Goal: Task Accomplishment & Management: Complete application form

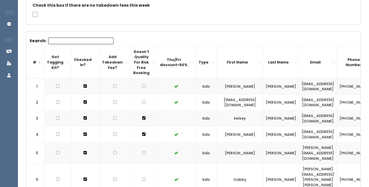
scroll to position [106, 0]
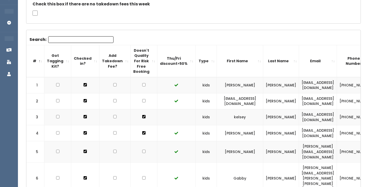
click at [142, 99] on input "checkbox" at bounding box center [143, 100] width 3 height 3
checkbox input "true"
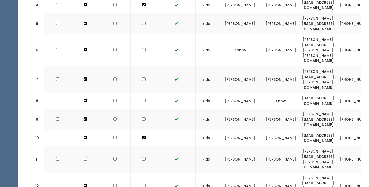
scroll to position [240, 0]
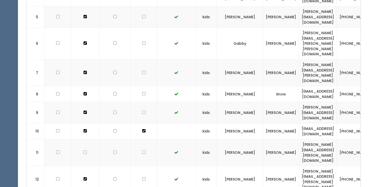
checkbox input "true"
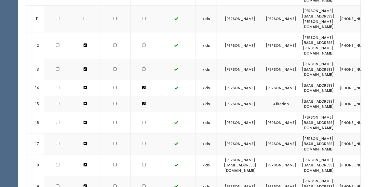
scroll to position [374, 0]
checkbox input "true"
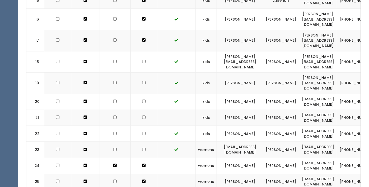
scroll to position [476, 0]
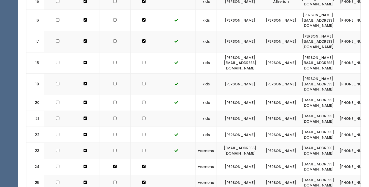
checkbox input "true"
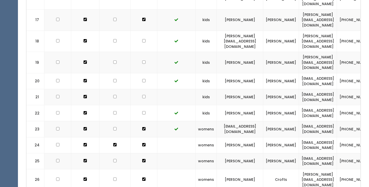
scroll to position [498, 0]
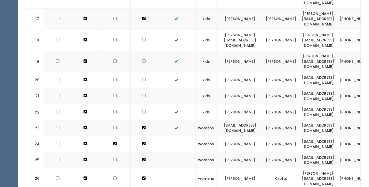
checkbox input "true"
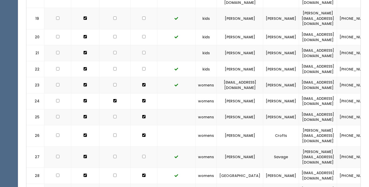
scroll to position [541, 0]
checkbox input "true"
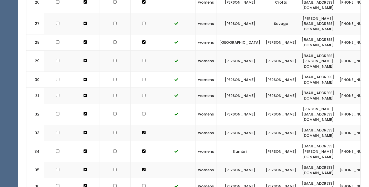
scroll to position [673, 0]
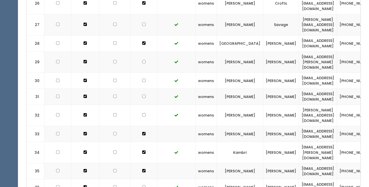
checkbox input "true"
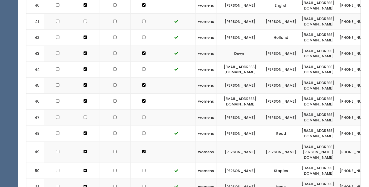
scroll to position [929, 0]
checkbox input "true"
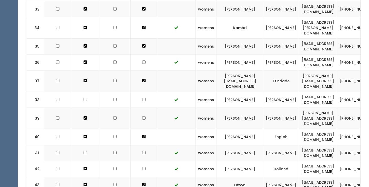
scroll to position [614, 0]
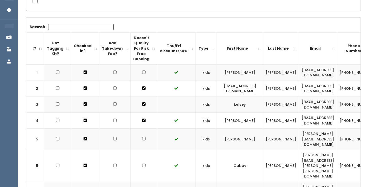
scroll to position [110, 0]
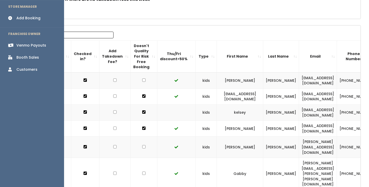
click at [25, 43] on div "Venmo Payouts" at bounding box center [31, 45] width 30 height 5
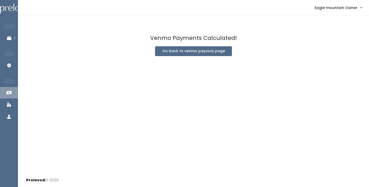
click at [196, 43] on div "Venmo Payments Calculated! Go back to venmo payouts page" at bounding box center [194, 94] width 352 height 158
click at [194, 48] on button "Go back to venmo payouts page" at bounding box center [193, 51] width 77 height 10
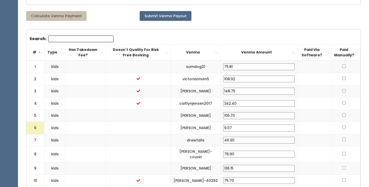
scroll to position [150, 0]
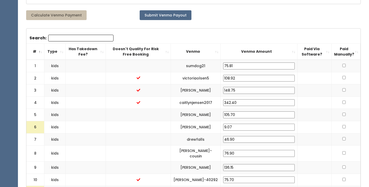
drag, startPoint x: 240, startPoint y: 130, endPoint x: 207, endPoint y: 130, distance: 33.6
click at [207, 130] on "6 kids [PERSON_NAME] 9.07" at bounding box center [193, 127] width 335 height 12
drag, startPoint x: 243, startPoint y: 127, endPoint x: 210, endPoint y: 126, distance: 33.1
click at [210, 126] on "6 kids [PERSON_NAME] 9.07" at bounding box center [193, 127] width 335 height 12
type input "25.00"
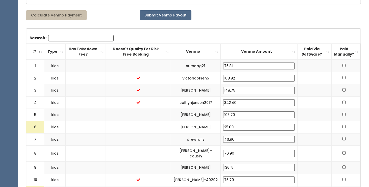
click at [171, 131] on td at bounding box center [138, 127] width 65 height 12
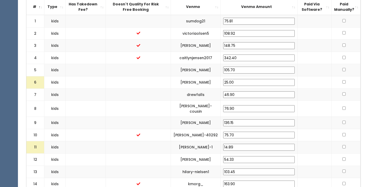
scroll to position [195, 0]
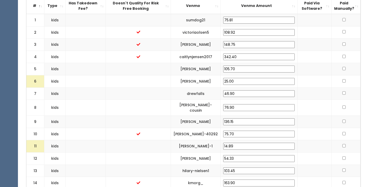
drag, startPoint x: 246, startPoint y: 147, endPoint x: 210, endPoint y: 143, distance: 35.8
click at [210, 143] on "11 kids jackie-hales-1 14.89" at bounding box center [193, 146] width 335 height 12
type input "25.00"
click at [175, 142] on td "jackie-hales-1" at bounding box center [196, 146] width 50 height 12
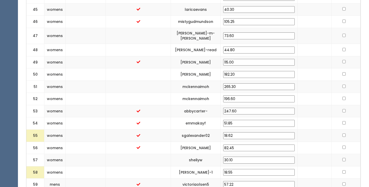
scroll to position [768, 0]
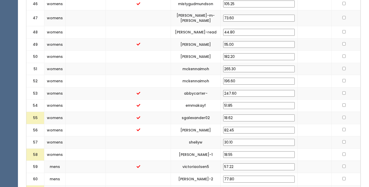
drag, startPoint x: 246, startPoint y: 155, endPoint x: 208, endPoint y: 157, distance: 37.7
click at [208, 157] on "58 womens kayla-mogensen-1 18.55" at bounding box center [193, 154] width 335 height 12
type input "25.00"
click at [192, 148] on td "sheilyw" at bounding box center [196, 142] width 50 height 12
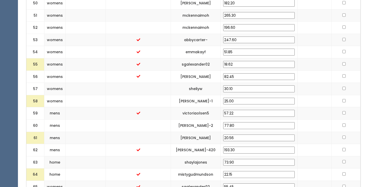
scroll to position [822, 0]
drag, startPoint x: 241, startPoint y: 137, endPoint x: 202, endPoint y: 137, distance: 39.3
click at [202, 137] on "61 mens gaby-egan 20.56" at bounding box center [193, 137] width 335 height 12
type input "25.00"
click at [182, 136] on td "gaby-egan" at bounding box center [196, 137] width 50 height 12
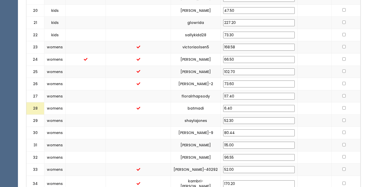
scroll to position [422, 0]
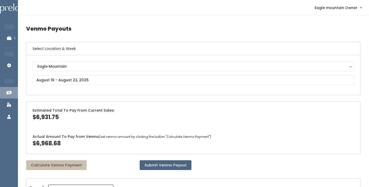
click at [175, 166] on button "Submit Venmo Payout" at bounding box center [166, 165] width 52 height 10
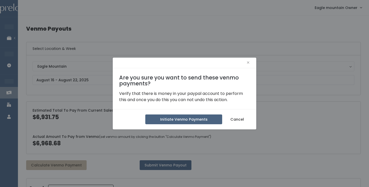
click at [179, 116] on button "Initiate Venmo Payments" at bounding box center [183, 119] width 77 height 10
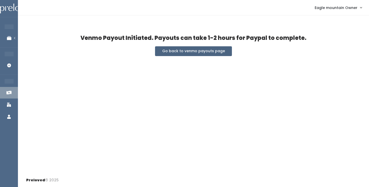
click at [219, 47] on button "Go back to venmo payouts page" at bounding box center [193, 51] width 77 height 10
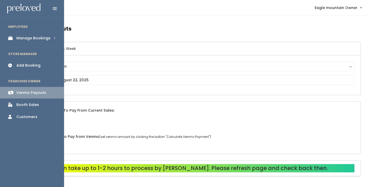
click at [18, 40] on div "Manage Bookings" at bounding box center [33, 37] width 34 height 5
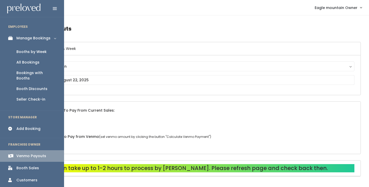
click at [18, 48] on link "Booths by Week" at bounding box center [32, 51] width 64 height 11
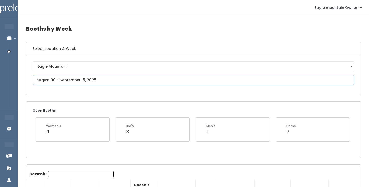
click at [61, 79] on input "text" at bounding box center [194, 80] width 322 height 10
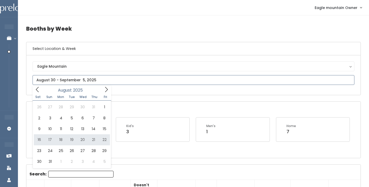
type input "August 16 to August 22"
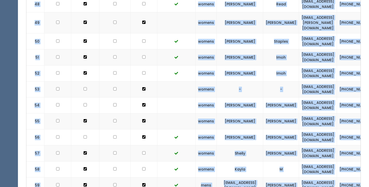
scroll to position [1129, 0]
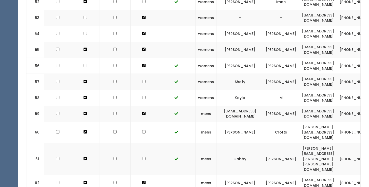
drag, startPoint x: 29, startPoint y: 106, endPoint x: 293, endPoint y: 155, distance: 268.5
copy div "Search:"
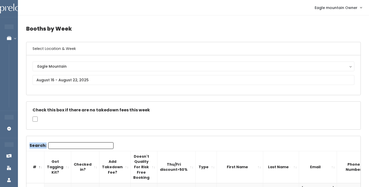
scroll to position [0, 0]
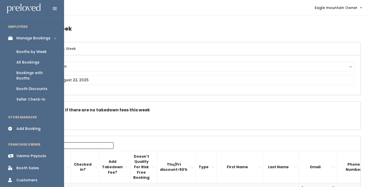
click at [15, 152] on link "Venmo Payouts" at bounding box center [32, 156] width 64 height 12
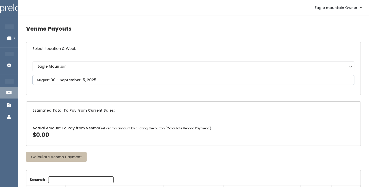
click at [99, 80] on input "text" at bounding box center [194, 80] width 322 height 10
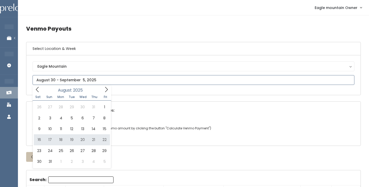
type input "[DATE] to [DATE]"
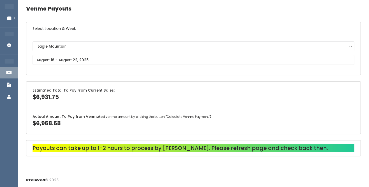
scroll to position [20, 0]
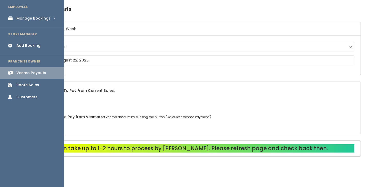
click at [19, 20] on div "Manage Bookings" at bounding box center [33, 18] width 34 height 5
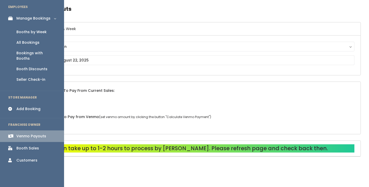
click at [22, 28] on link "Booths by Week" at bounding box center [32, 32] width 64 height 11
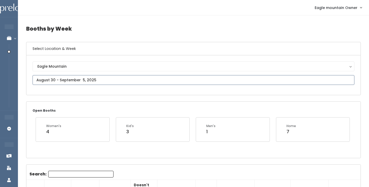
click at [176, 77] on input "text" at bounding box center [194, 80] width 322 height 10
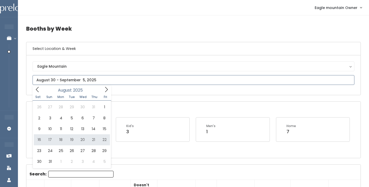
type input "[DATE] to [DATE]"
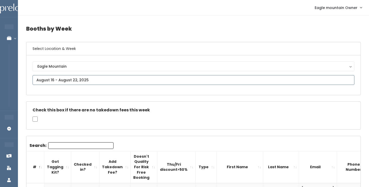
click at [76, 77] on input "text" at bounding box center [194, 80] width 322 height 10
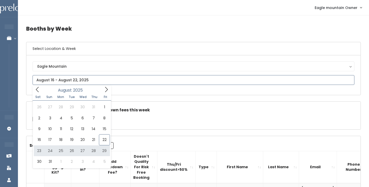
type input "[DATE] to [DATE]"
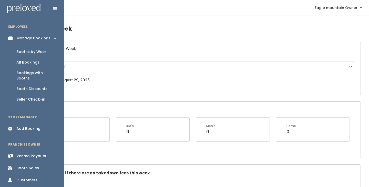
click at [14, 126] on icon at bounding box center [11, 128] width 7 height 4
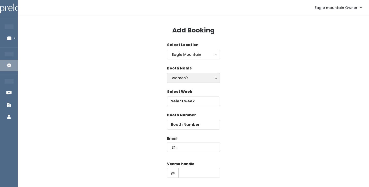
click at [177, 75] on div "women's" at bounding box center [193, 78] width 43 height 6
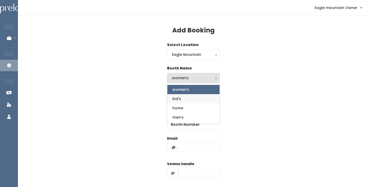
click at [178, 98] on span "kid's" at bounding box center [177, 99] width 8 height 6
select select "kids"
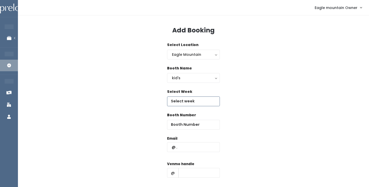
click at [185, 98] on input "text" at bounding box center [193, 101] width 53 height 10
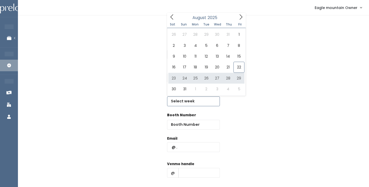
type input "August 23 to August 29"
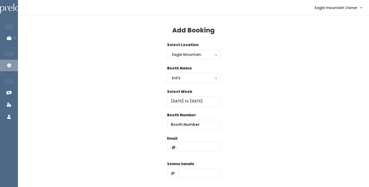
click at [155, 1] on nav "Eagle mountain Owner My bookings Account settings Logout" at bounding box center [194, 7] width 352 height 15
paste input "lizaholgate3697@gmail.com"
type input "lizaholgate3697@gmail.com"
click at [190, 126] on input "number" at bounding box center [193, 125] width 53 height 10
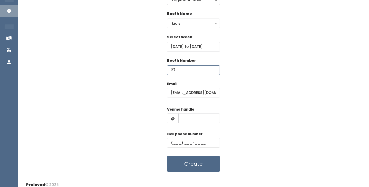
scroll to position [57, 0]
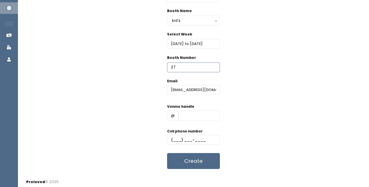
type input "27"
click at [205, 117] on input "text" at bounding box center [200, 115] width 42 height 10
paste input "Eliza-Mullenaux"
type input "Eliza-Mullenaux"
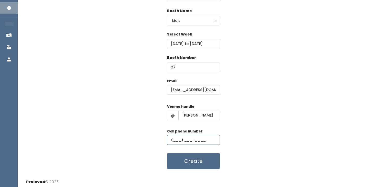
paste input "(480) 570-7213"
type input "(480) 570-7213"
click at [188, 156] on button "Create" at bounding box center [193, 161] width 53 height 16
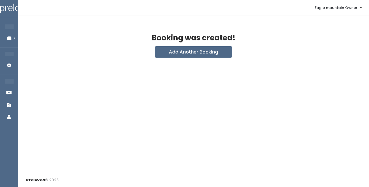
click at [64, 39] on div "Booking was created!" at bounding box center [193, 40] width 335 height 12
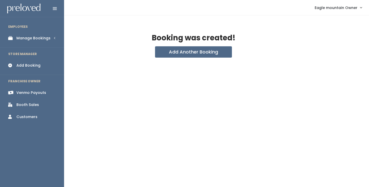
click at [10, 38] on icon at bounding box center [11, 38] width 7 height 4
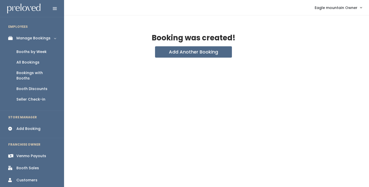
click at [18, 46] on ul "Booths by Week All Bookings Bookings with Booths Booth Discounts Seller Check-in" at bounding box center [32, 75] width 64 height 63
click at [20, 51] on div "Booths by Week" at bounding box center [31, 51] width 30 height 5
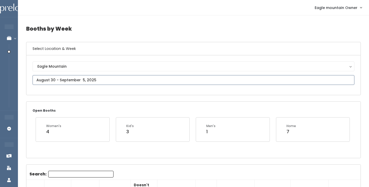
click at [105, 80] on input "text" at bounding box center [194, 80] width 322 height 10
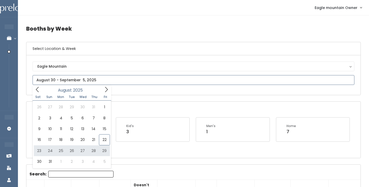
type input "August 23 to August 29"
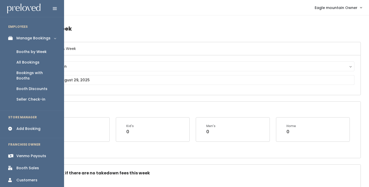
click at [31, 126] on div "Add Booking" at bounding box center [28, 128] width 24 height 5
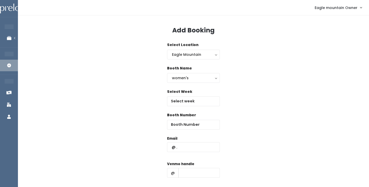
click at [200, 83] on div "Booth Name women's kid's home men's women's" at bounding box center [193, 76] width 53 height 23
click at [203, 80] on div "women's" at bounding box center [193, 78] width 43 height 6
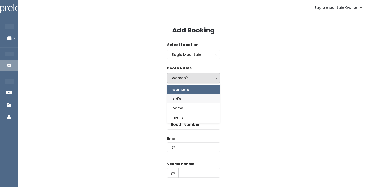
click at [192, 98] on link "kid's" at bounding box center [194, 98] width 52 height 9
select select "kids"
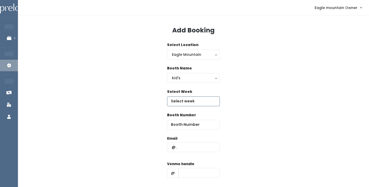
click at [189, 98] on input "text" at bounding box center [193, 101] width 53 height 10
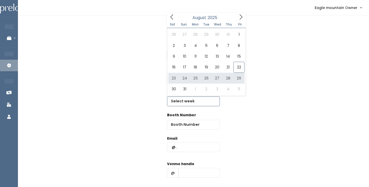
type input "August 23 to August 29"
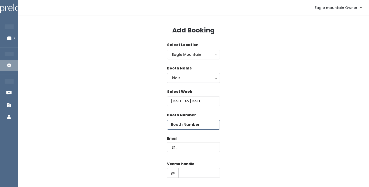
click at [200, 122] on input "number" at bounding box center [193, 125] width 53 height 10
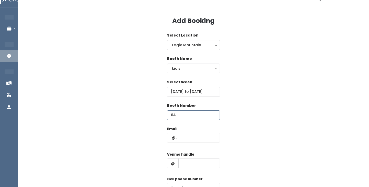
type input "64"
click at [197, 162] on input "text" at bounding box center [200, 163] width 42 height 10
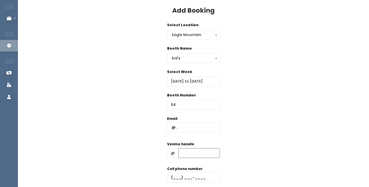
scroll to position [22, 0]
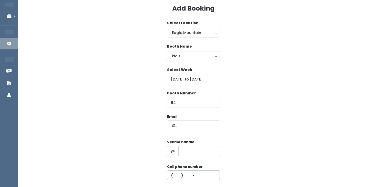
paste input "(480) 570-7213"
type input "(480) 570-7213"
click at [192, 147] on input "text" at bounding box center [200, 151] width 42 height 10
paste input "Eliza-Mullenaux"
type input "Eliza-Mullenaux"
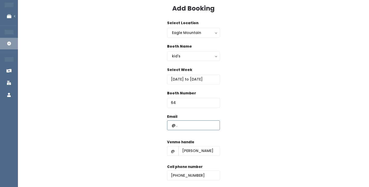
paste input "lizaholgate3697@gmail.com"
type input "lizaholgate3697@gmail.com"
click at [123, 122] on div "Email lizaholgate3697@gmail.com Venmo handle @ Eliza-Mullenaux Cell phone numbe…" at bounding box center [193, 159] width 335 height 91
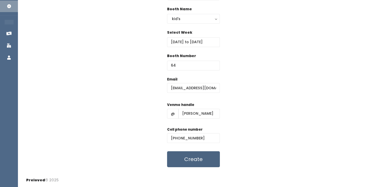
scroll to position [58, 0]
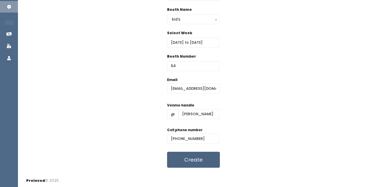
click at [172, 155] on button "Create" at bounding box center [193, 159] width 53 height 16
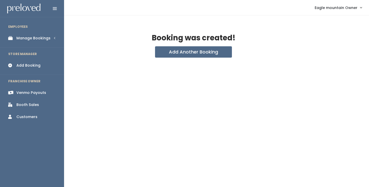
click at [14, 41] on link "Manage Bookings" at bounding box center [32, 38] width 64 height 12
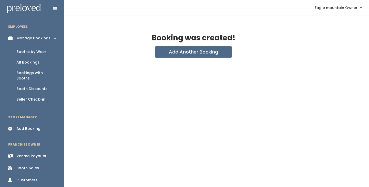
click at [19, 52] on div "Booths by Week" at bounding box center [31, 51] width 30 height 5
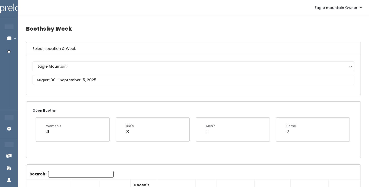
click at [111, 87] on div "Eagle Mountain [GEOGRAPHIC_DATA]" at bounding box center [194, 74] width 322 height 27
click at [112, 82] on input "text" at bounding box center [194, 80] width 322 height 10
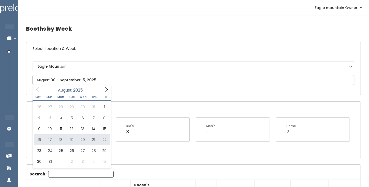
type input "August 16 to August 22"
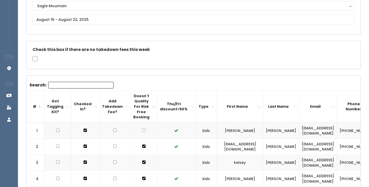
scroll to position [34, 0]
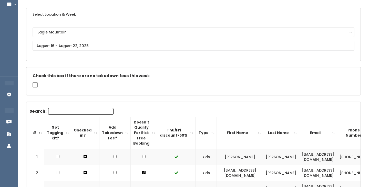
click at [128, 52] on div "Eagle Mountain [GEOGRAPHIC_DATA]" at bounding box center [194, 40] width 322 height 27
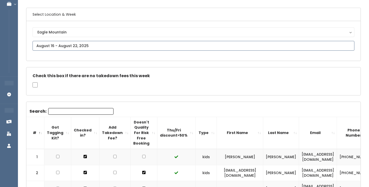
click at [130, 50] on input "text" at bounding box center [194, 46] width 322 height 10
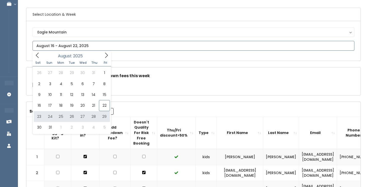
type input "August 23 to August 29"
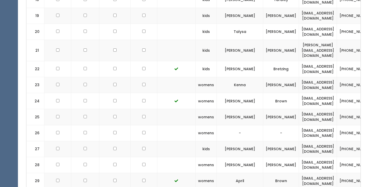
scroll to position [525, 0]
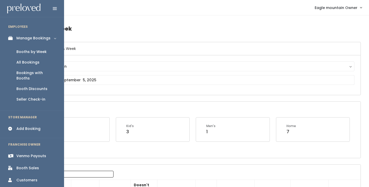
click at [15, 151] on link "Venmo Payouts" at bounding box center [32, 156] width 64 height 12
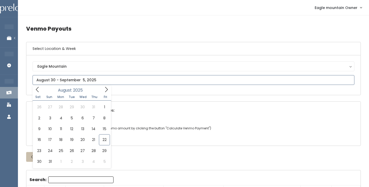
click at [101, 76] on input "text" at bounding box center [194, 80] width 322 height 10
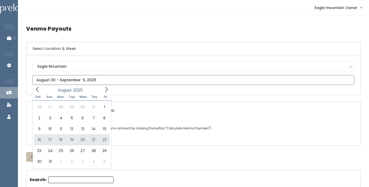
type input "[DATE] to [DATE]"
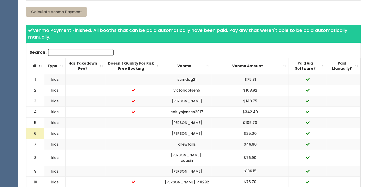
scroll to position [143, 0]
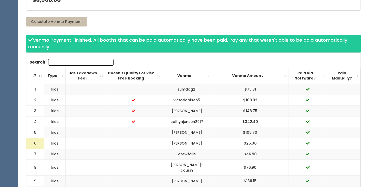
click at [248, 77] on th "Venmo Amount" at bounding box center [250, 75] width 77 height 16
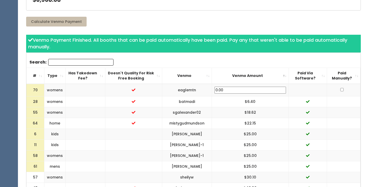
click at [248, 77] on th "Venmo Amount" at bounding box center [250, 75] width 77 height 16
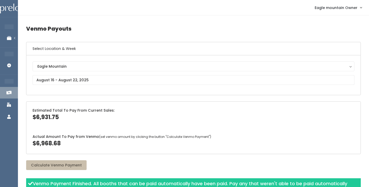
scroll to position [0, 0]
